Goal: Register for event/course

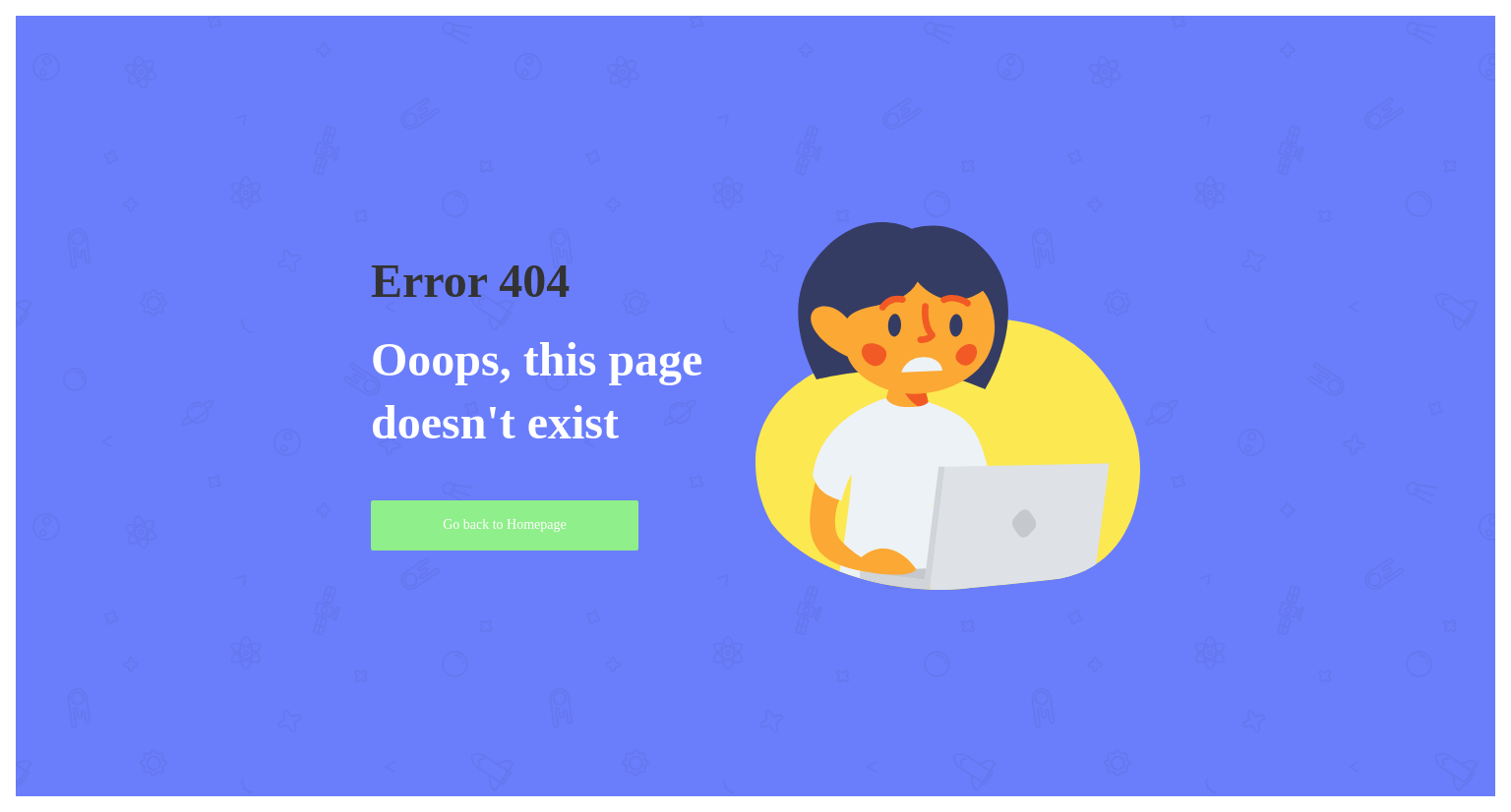
click at [540, 524] on link "Go back to Homepage" at bounding box center [505, 526] width 267 height 50
click at [531, 524] on link "Go back to Homepage" at bounding box center [505, 526] width 267 height 50
click at [544, 545] on link "Go back to Homepage" at bounding box center [505, 526] width 267 height 50
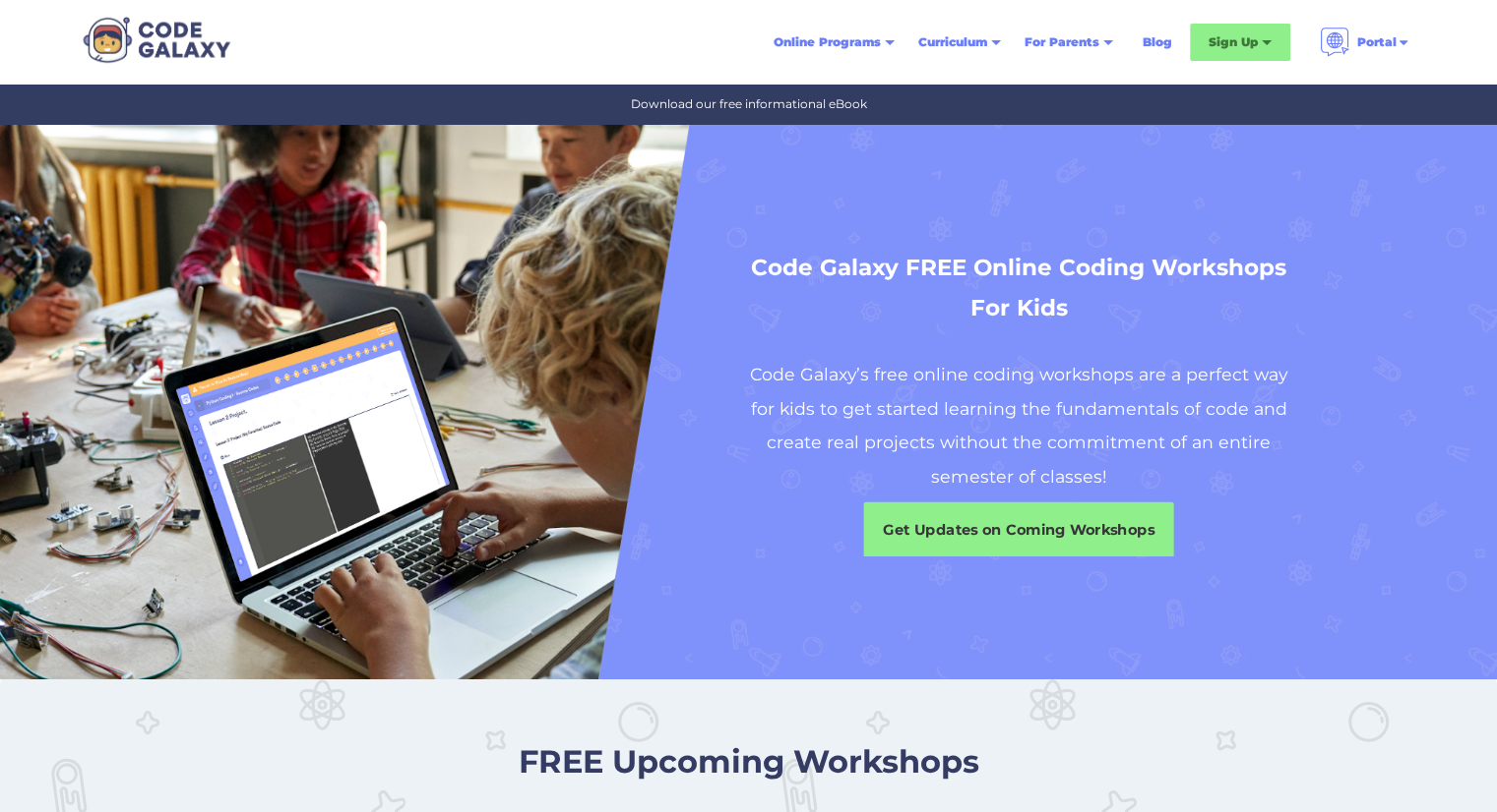
click at [987, 509] on div "Get Updates on Coming Workshops" at bounding box center [1019, 531] width 310 height 56
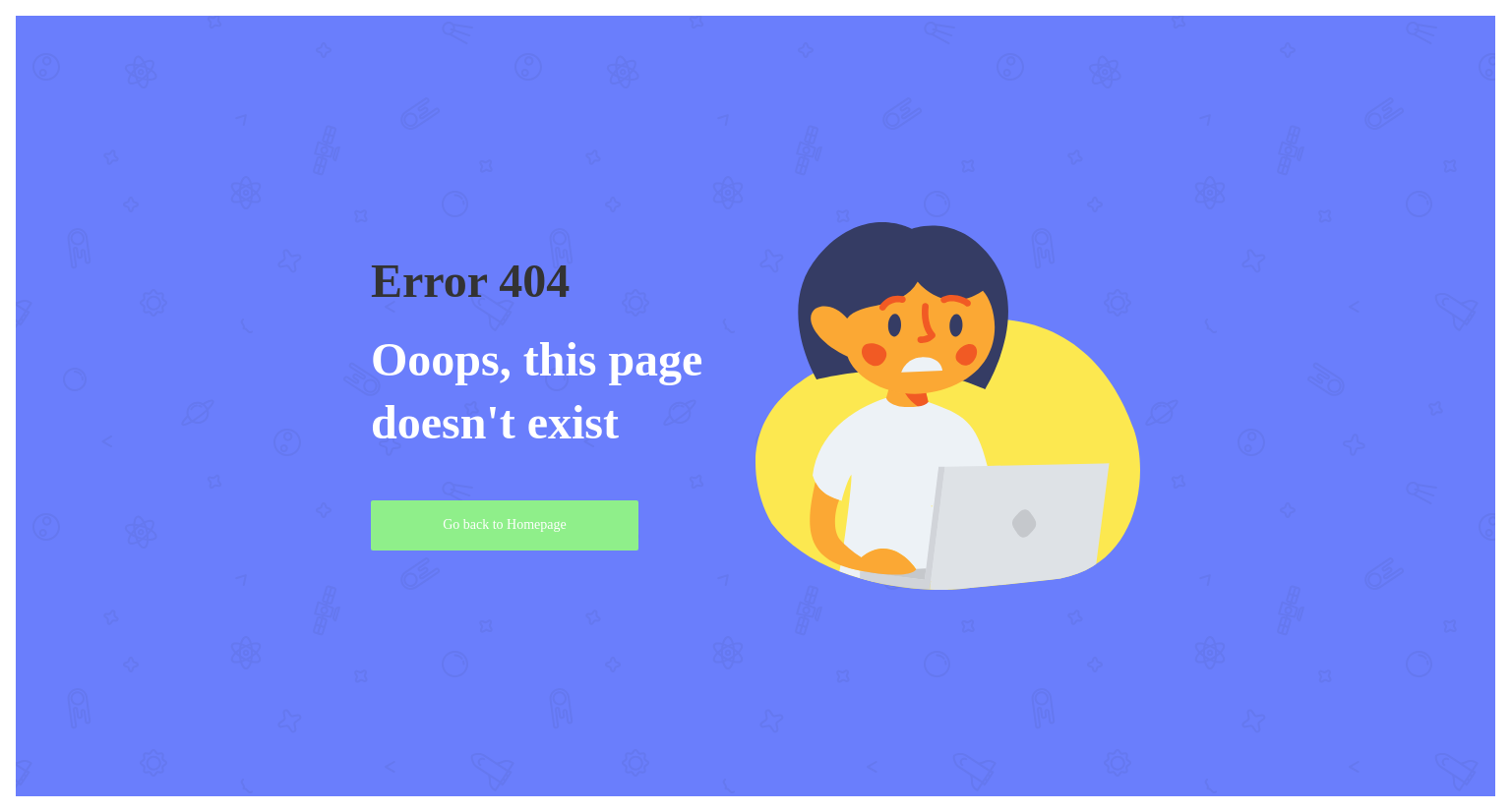
click at [543, 545] on link "Go back to Homepage" at bounding box center [505, 526] width 267 height 50
click at [532, 544] on link "Go back to Homepage" at bounding box center [505, 526] width 267 height 50
